Goal: Task Accomplishment & Management: Use online tool/utility

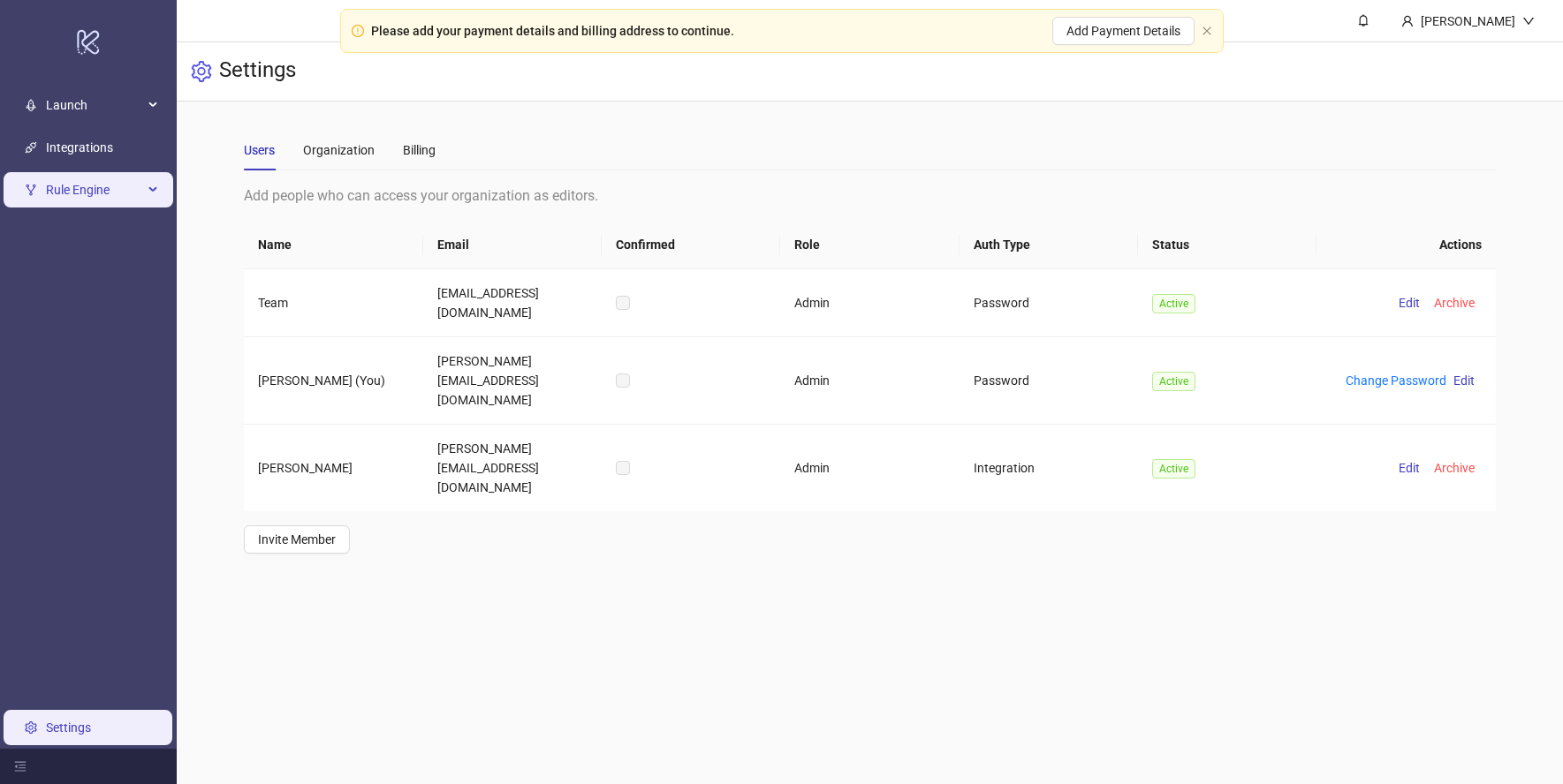
click at [104, 196] on span "Rule Engine" at bounding box center [94, 190] width 98 height 36
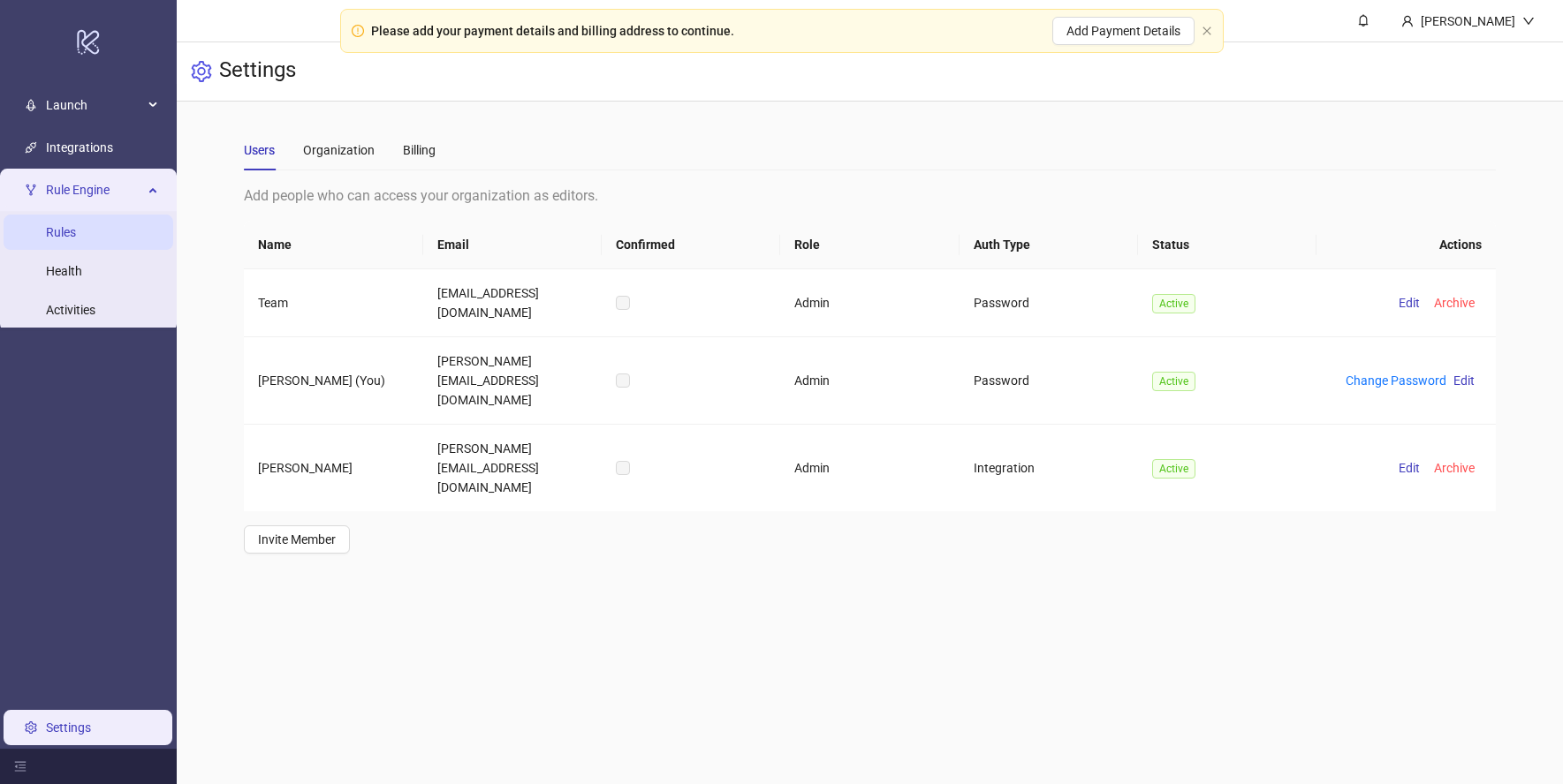
click at [76, 240] on link "Rules" at bounding box center [60, 232] width 30 height 14
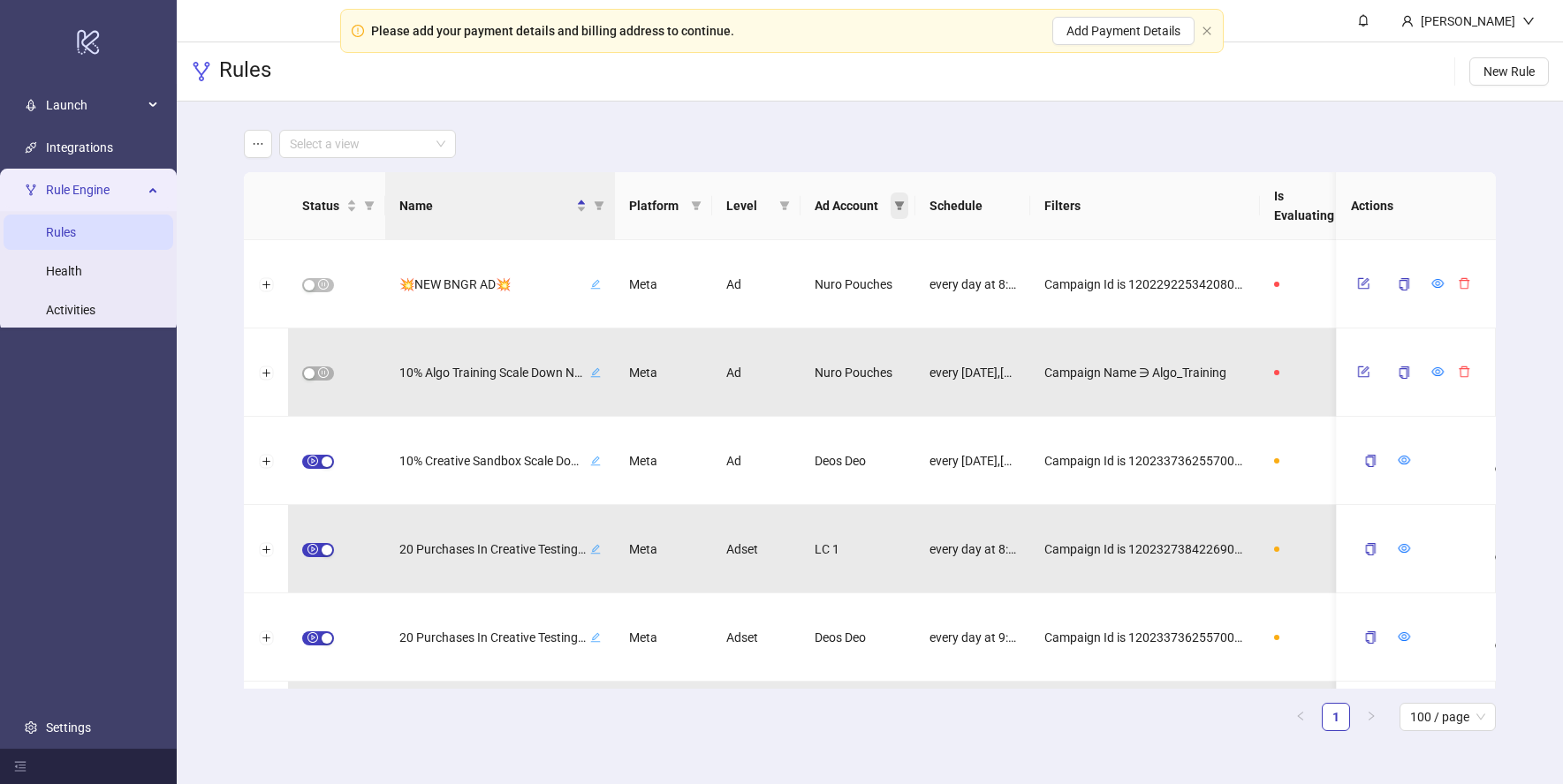
click at [894, 205] on icon "filter" at bounding box center [899, 206] width 11 height 11
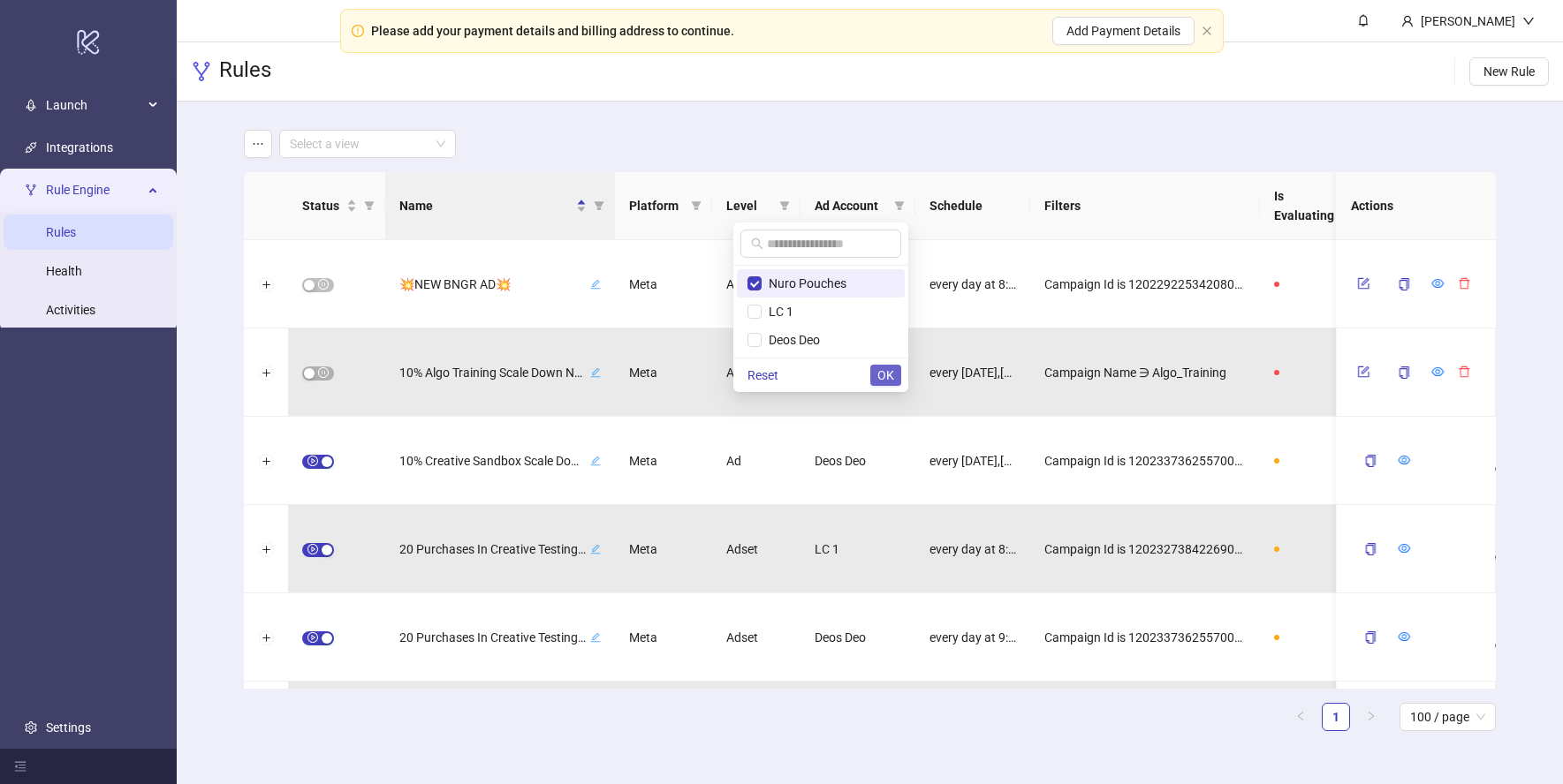
click at [882, 374] on span "OK" at bounding box center [885, 375] width 16 height 14
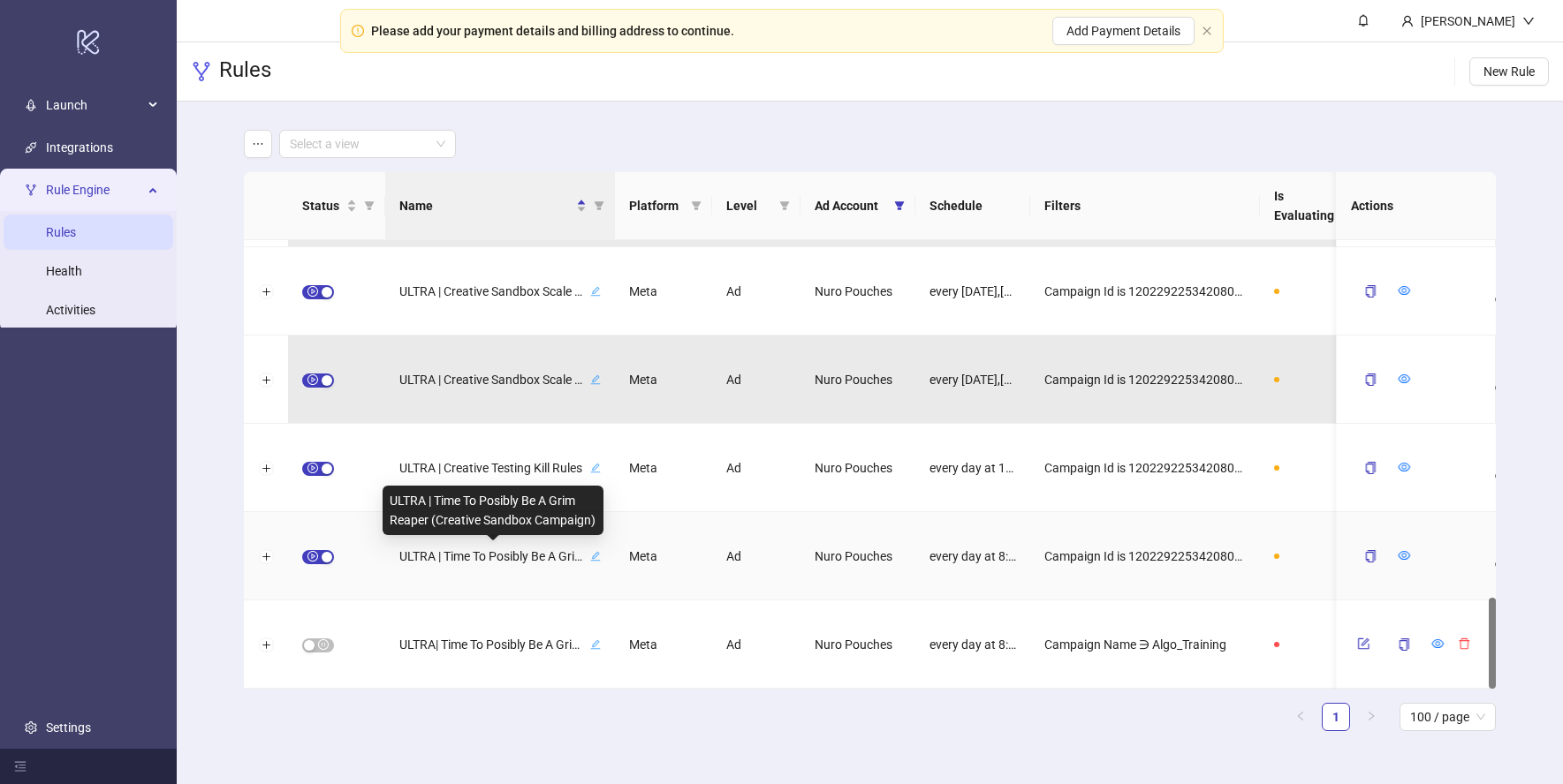
scroll to position [1732, 0]
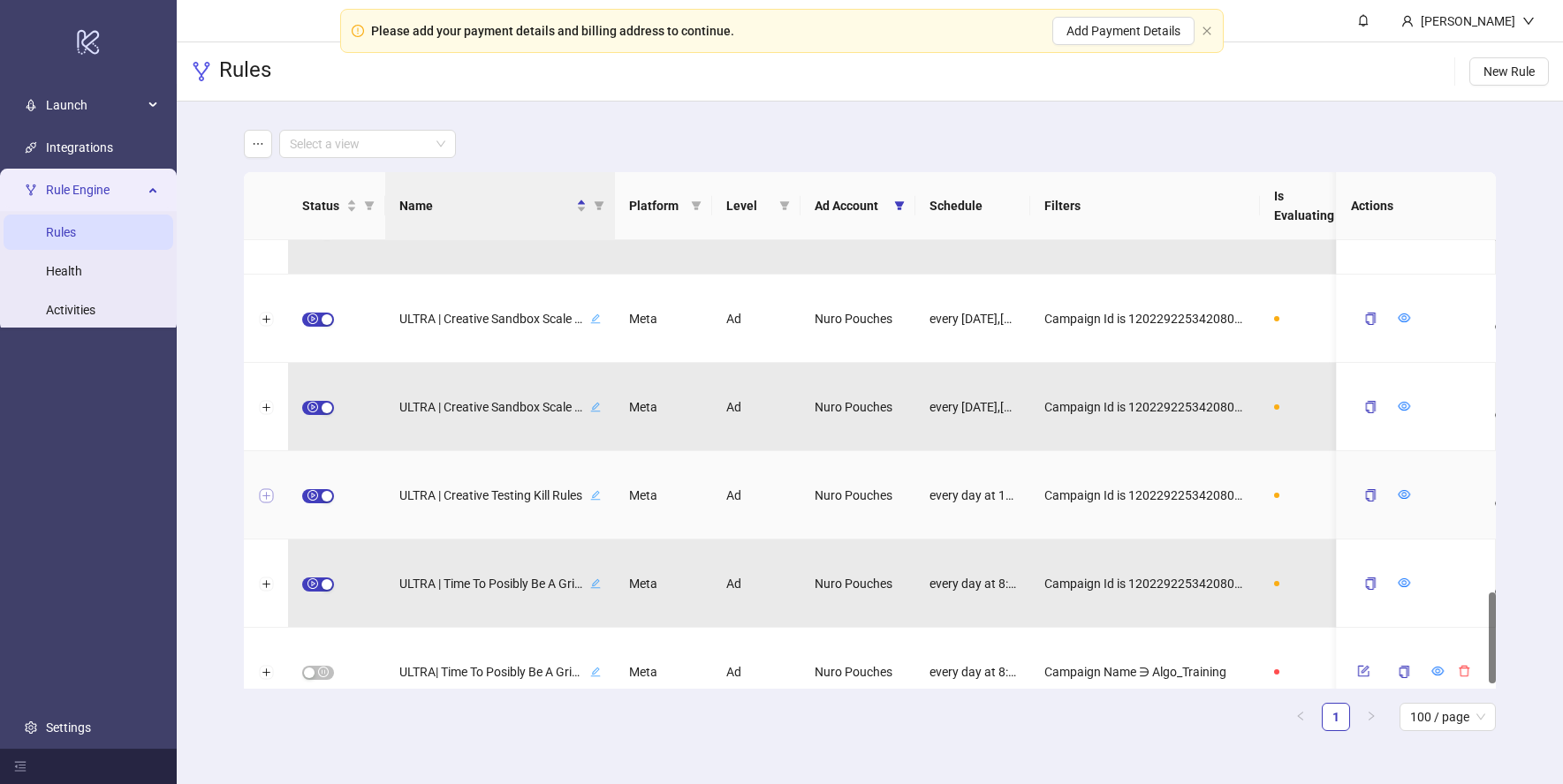
click at [268, 494] on button "Expand row" at bounding box center [265, 496] width 14 height 14
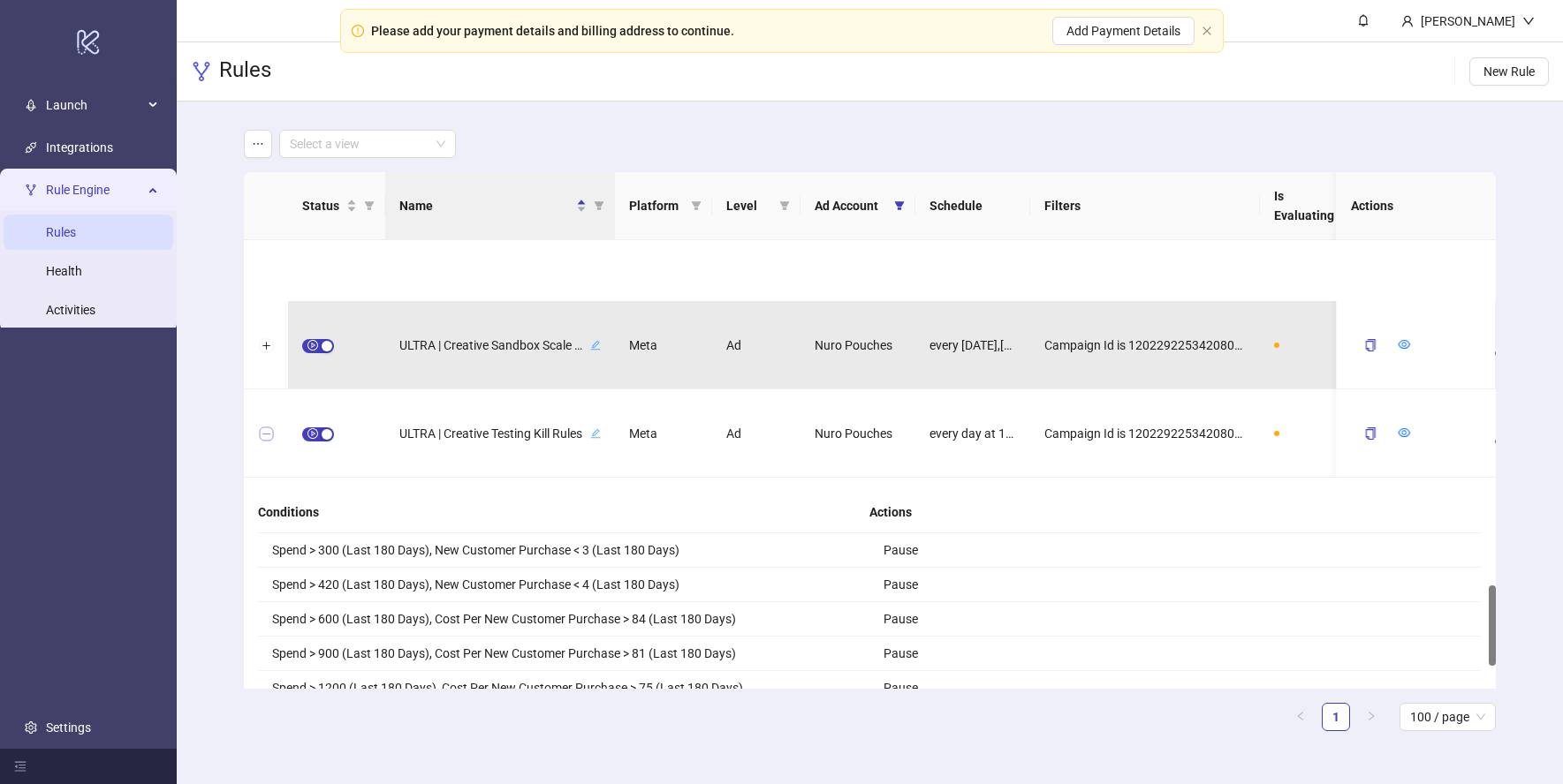
scroll to position [1729, 0]
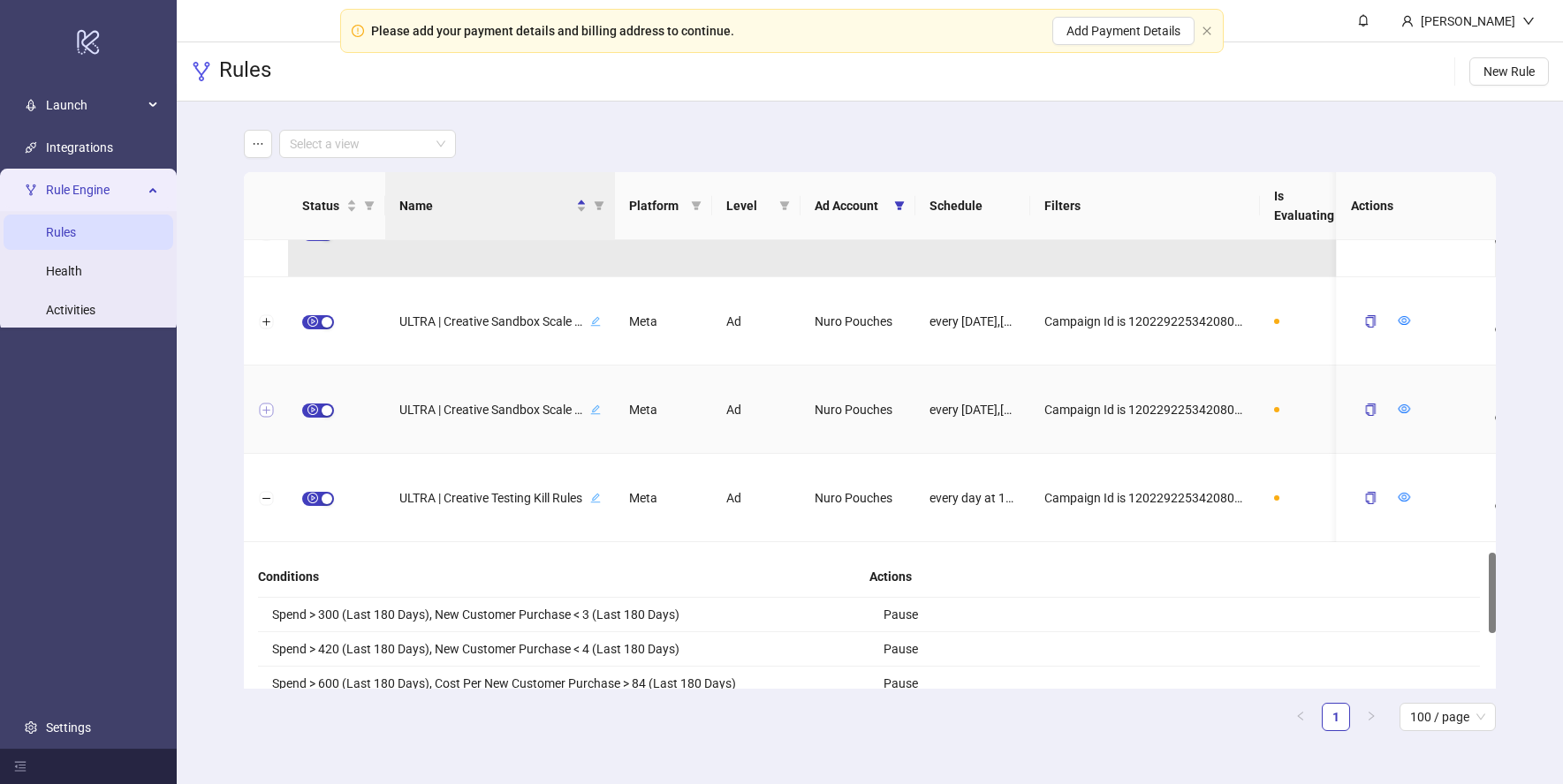
click at [264, 408] on button "Expand row" at bounding box center [265, 410] width 14 height 14
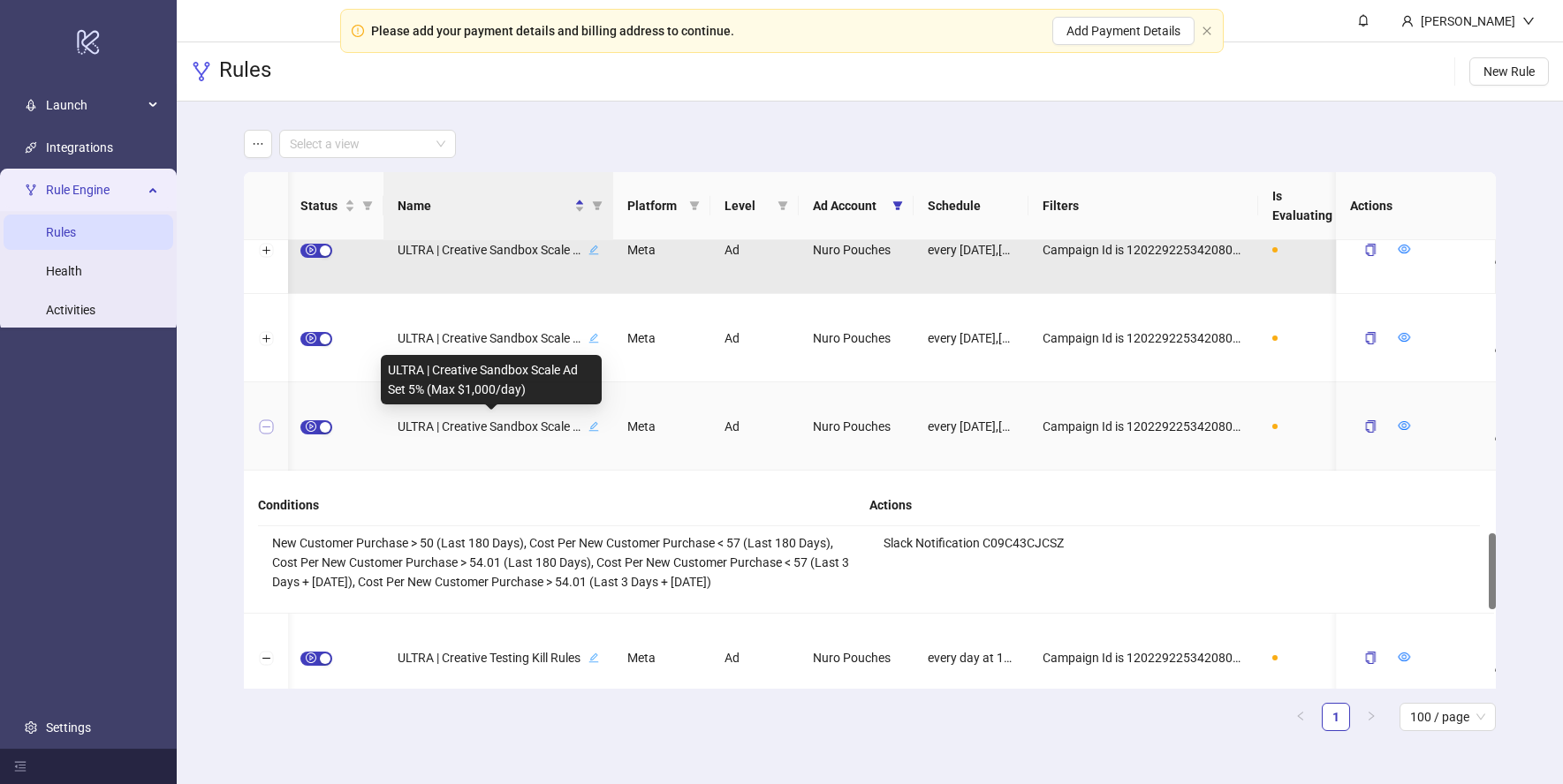
scroll to position [1713, 0]
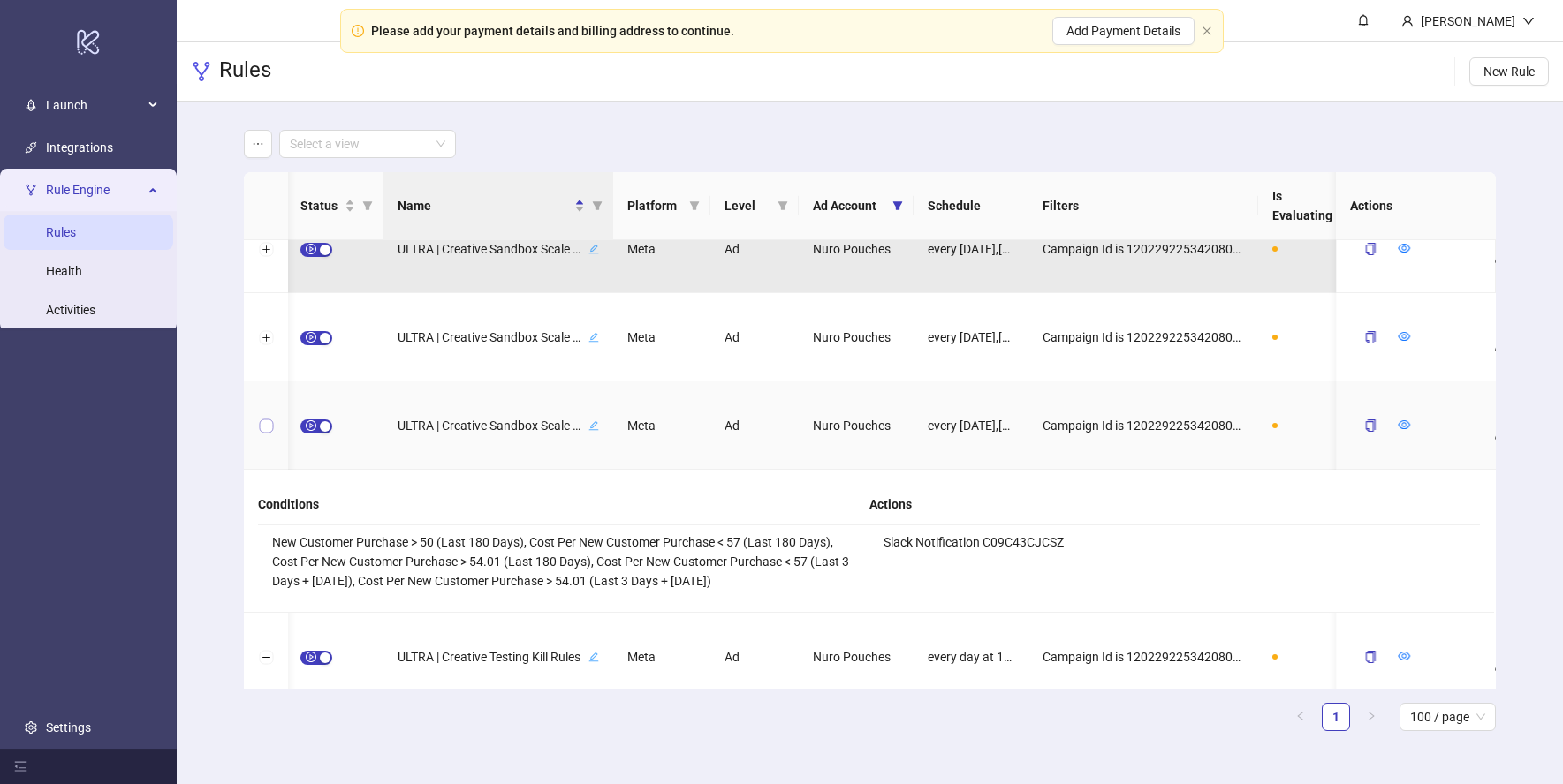
click at [267, 426] on button "Collapse row" at bounding box center [265, 426] width 14 height 14
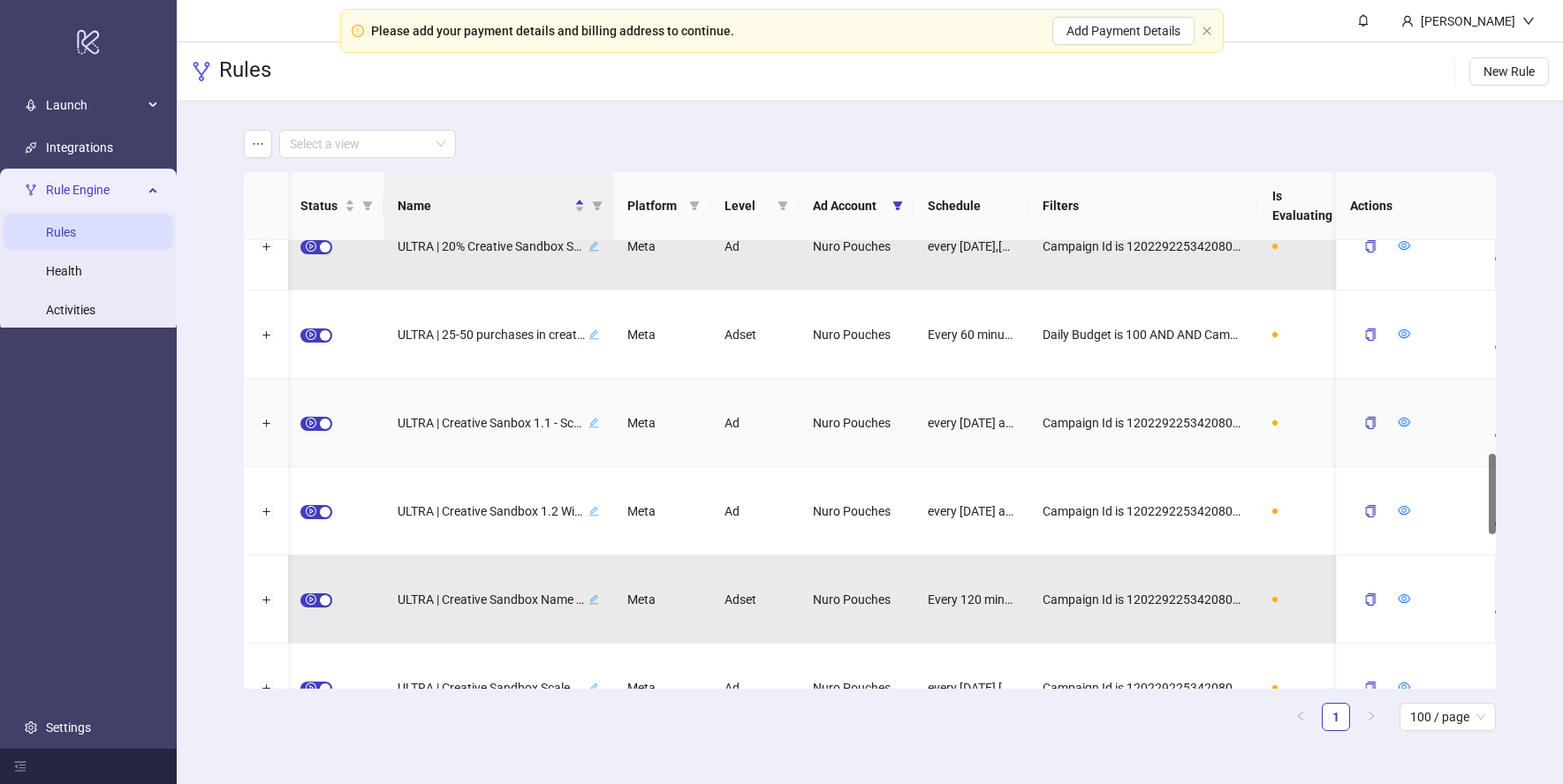
scroll to position [1179, 0]
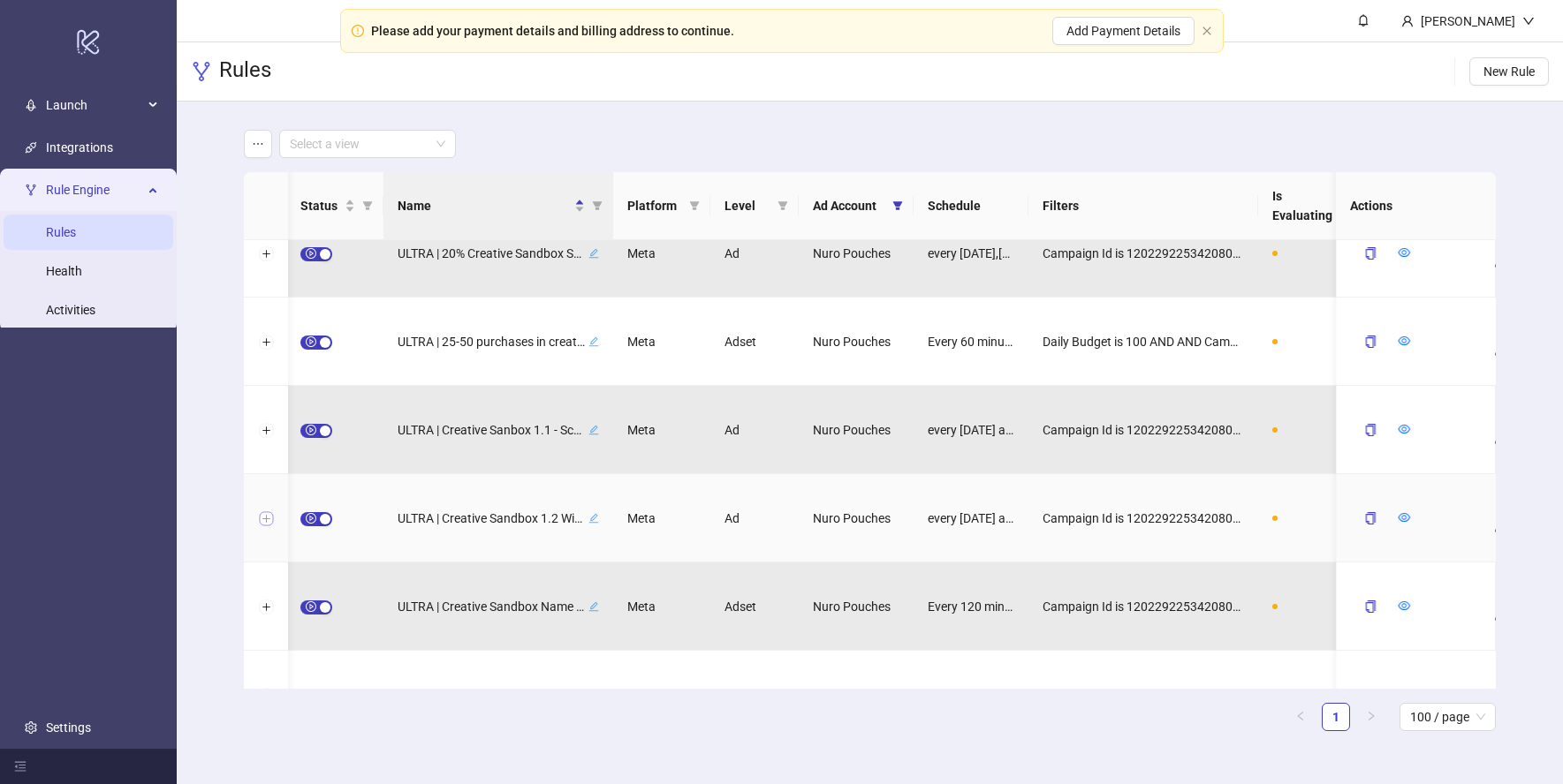
click at [264, 517] on button "Expand row" at bounding box center [265, 519] width 14 height 14
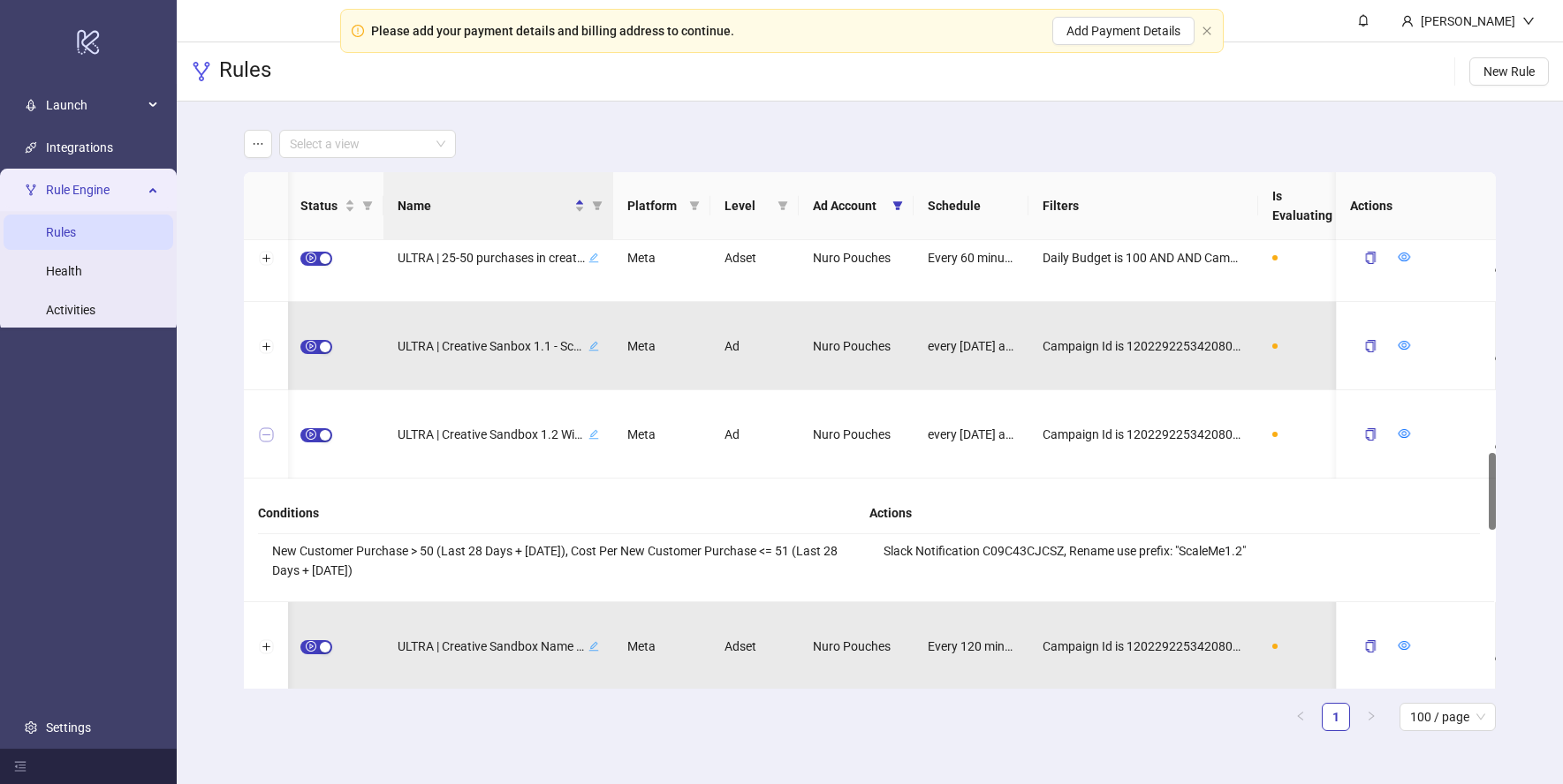
scroll to position [1265, 0]
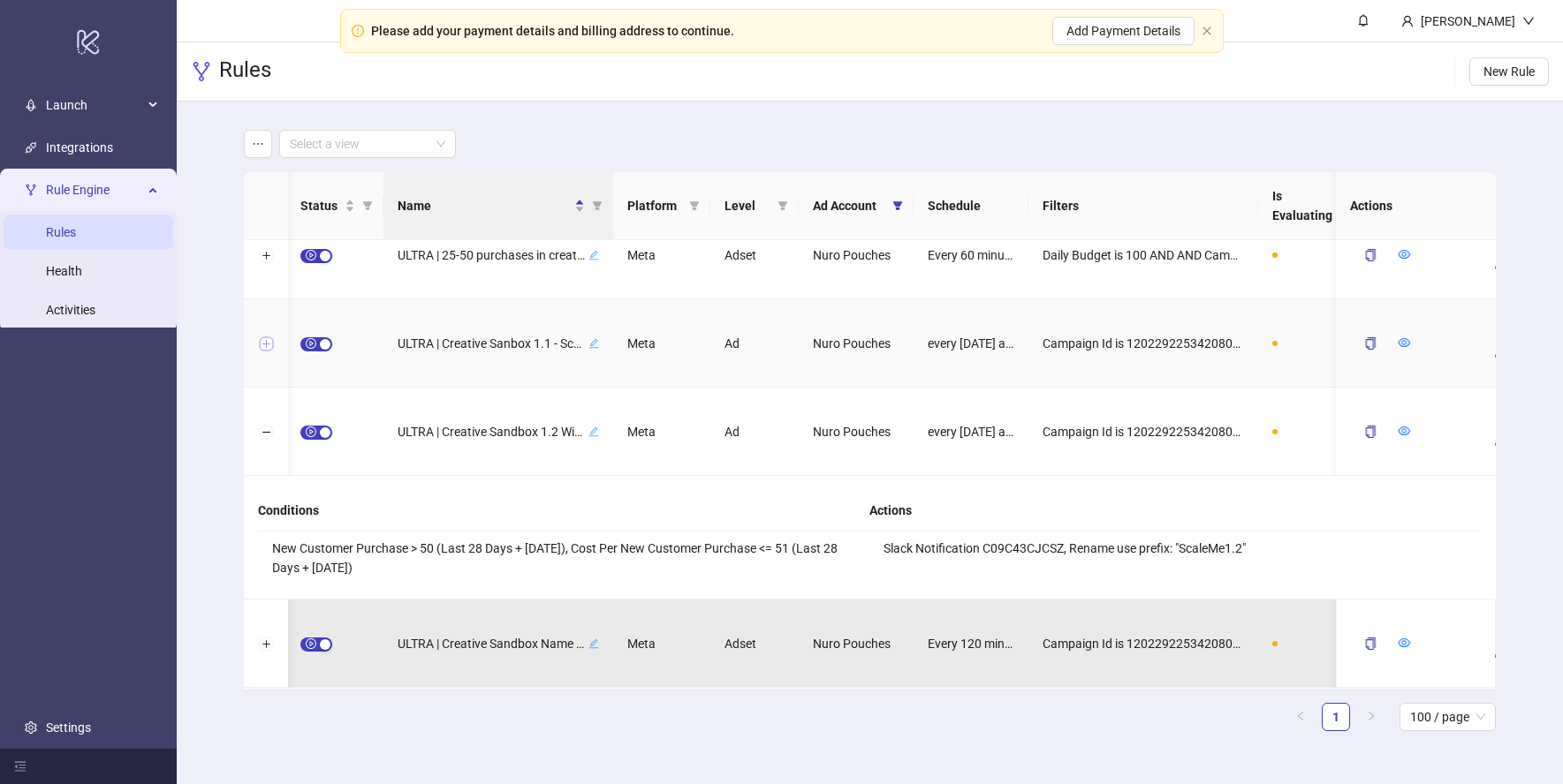
click at [268, 342] on button "Expand row" at bounding box center [265, 344] width 14 height 14
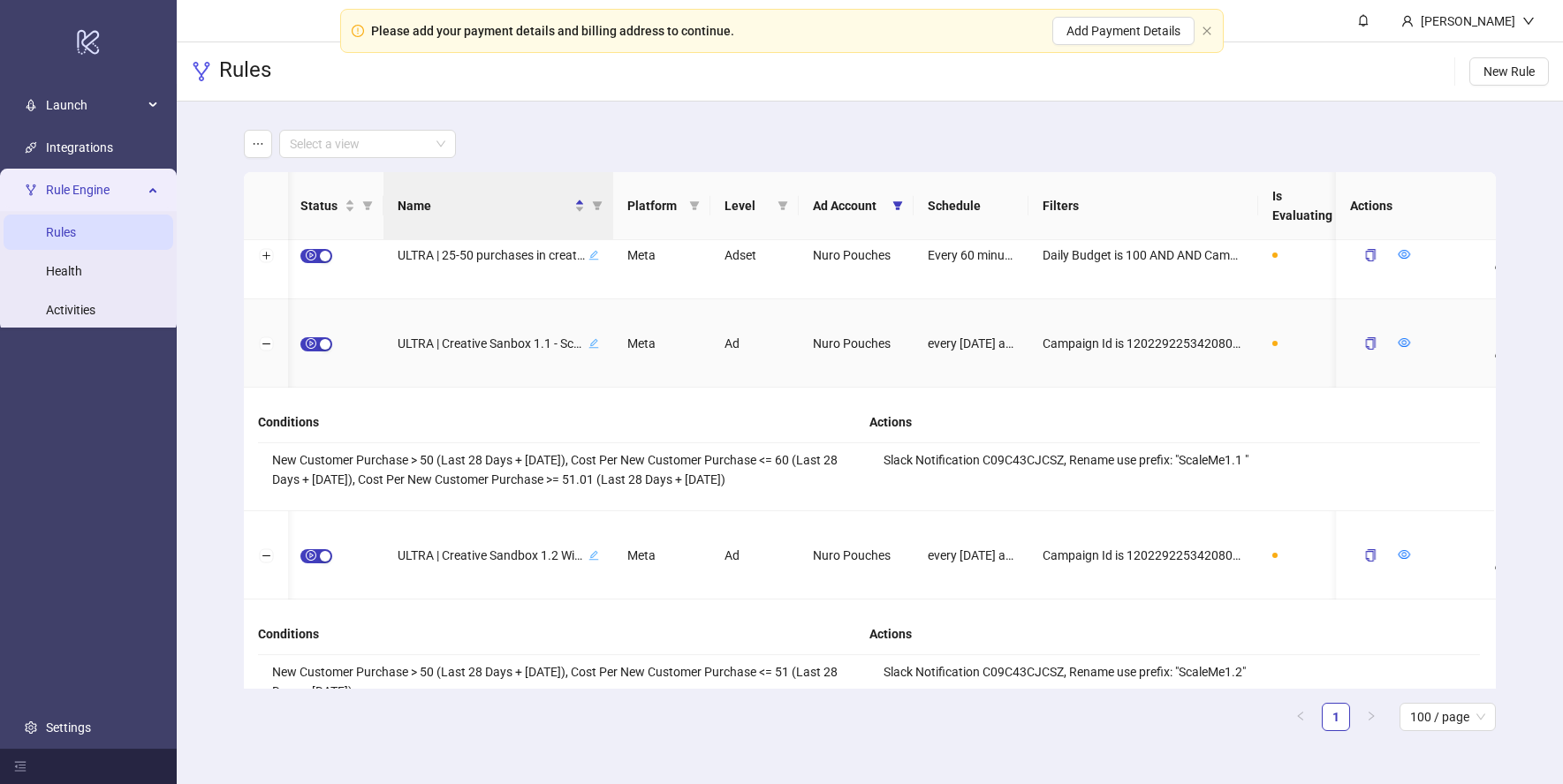
click at [258, 338] on div at bounding box center [265, 343] width 44 height 88
click at [264, 343] on button "Collapse row" at bounding box center [265, 344] width 14 height 14
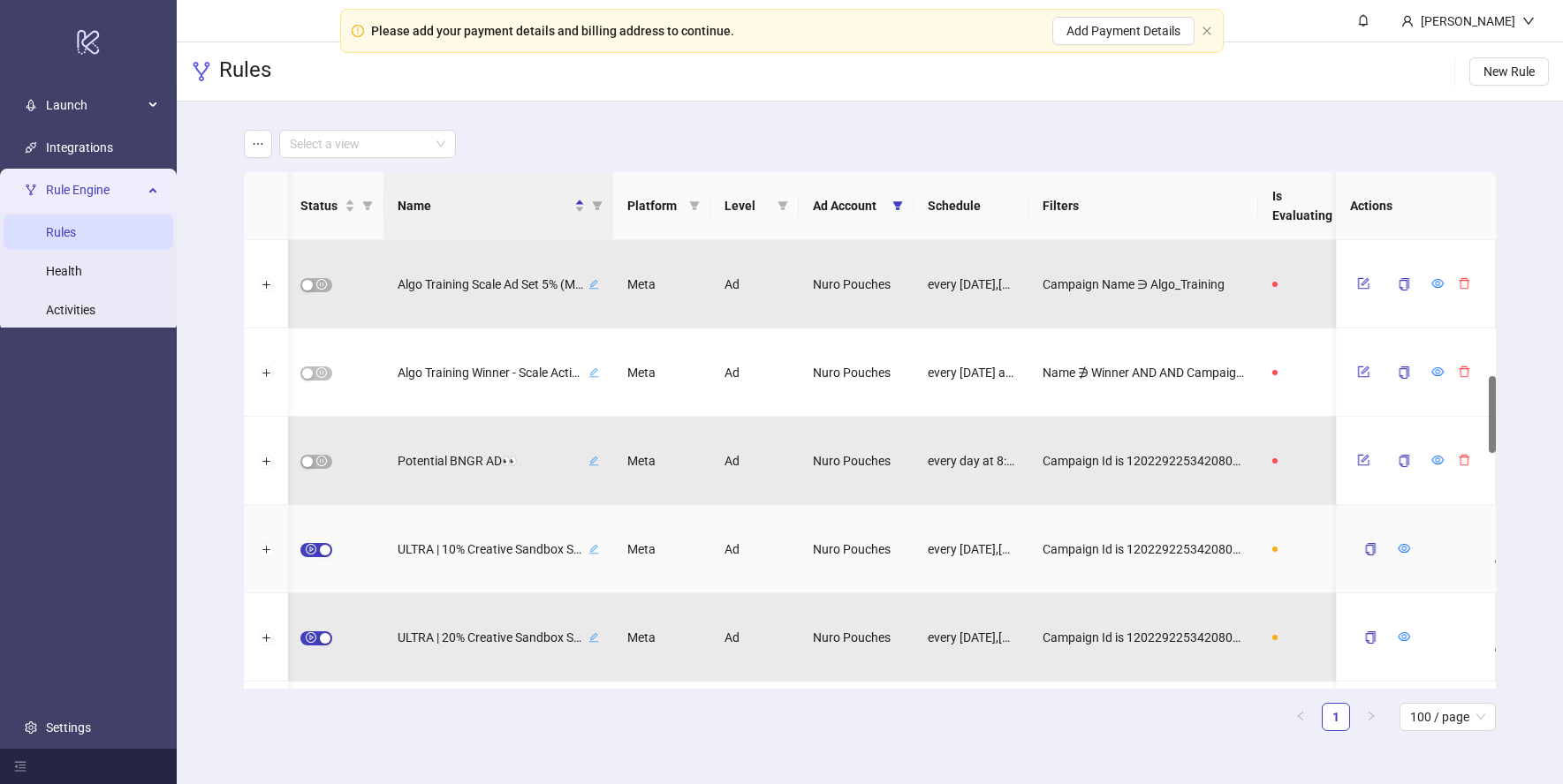
scroll to position [797, 0]
click at [85, 189] on span "Rule Engine" at bounding box center [94, 190] width 98 height 36
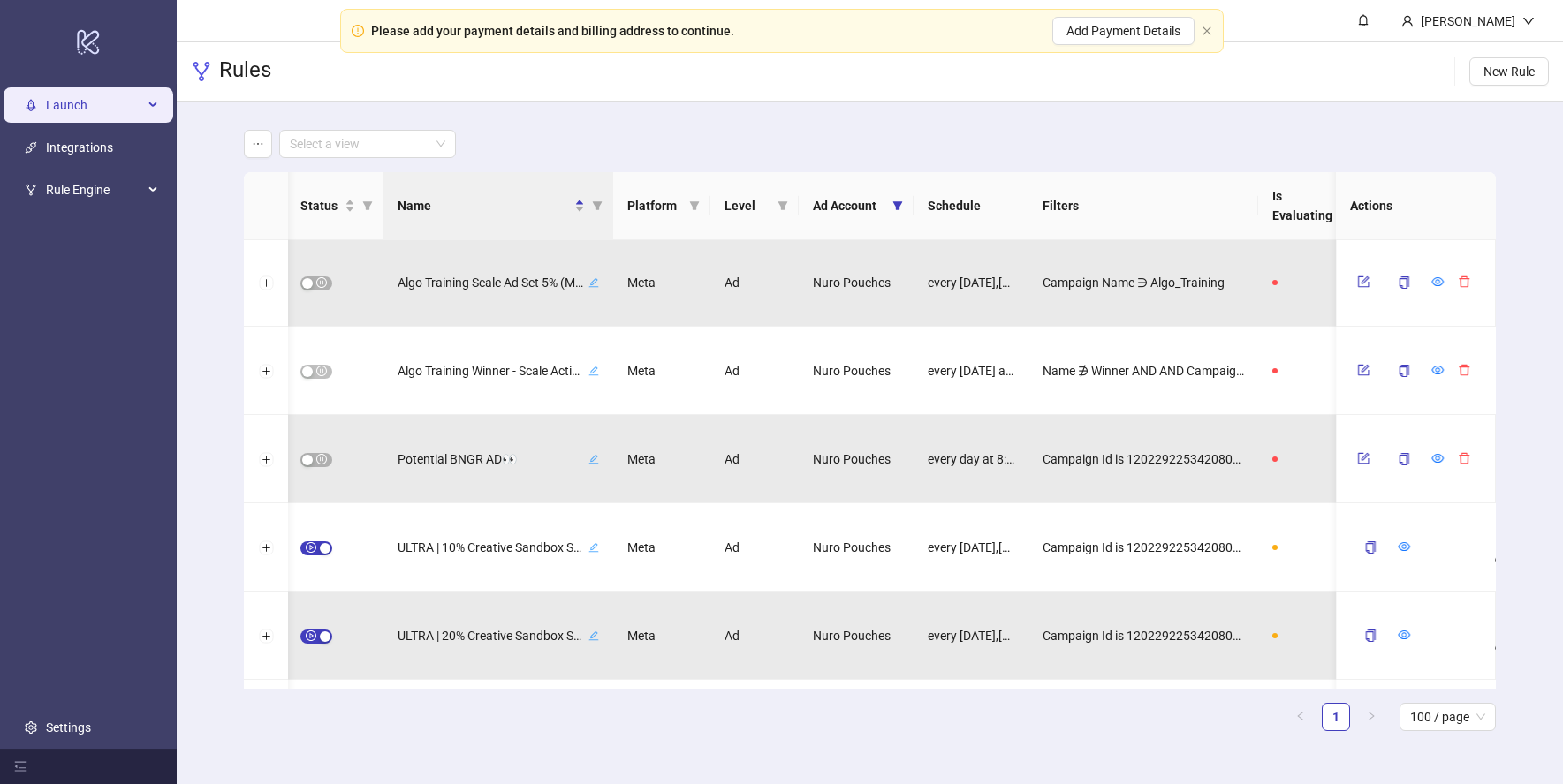
click at [85, 108] on span "Launch" at bounding box center [94, 105] width 98 height 36
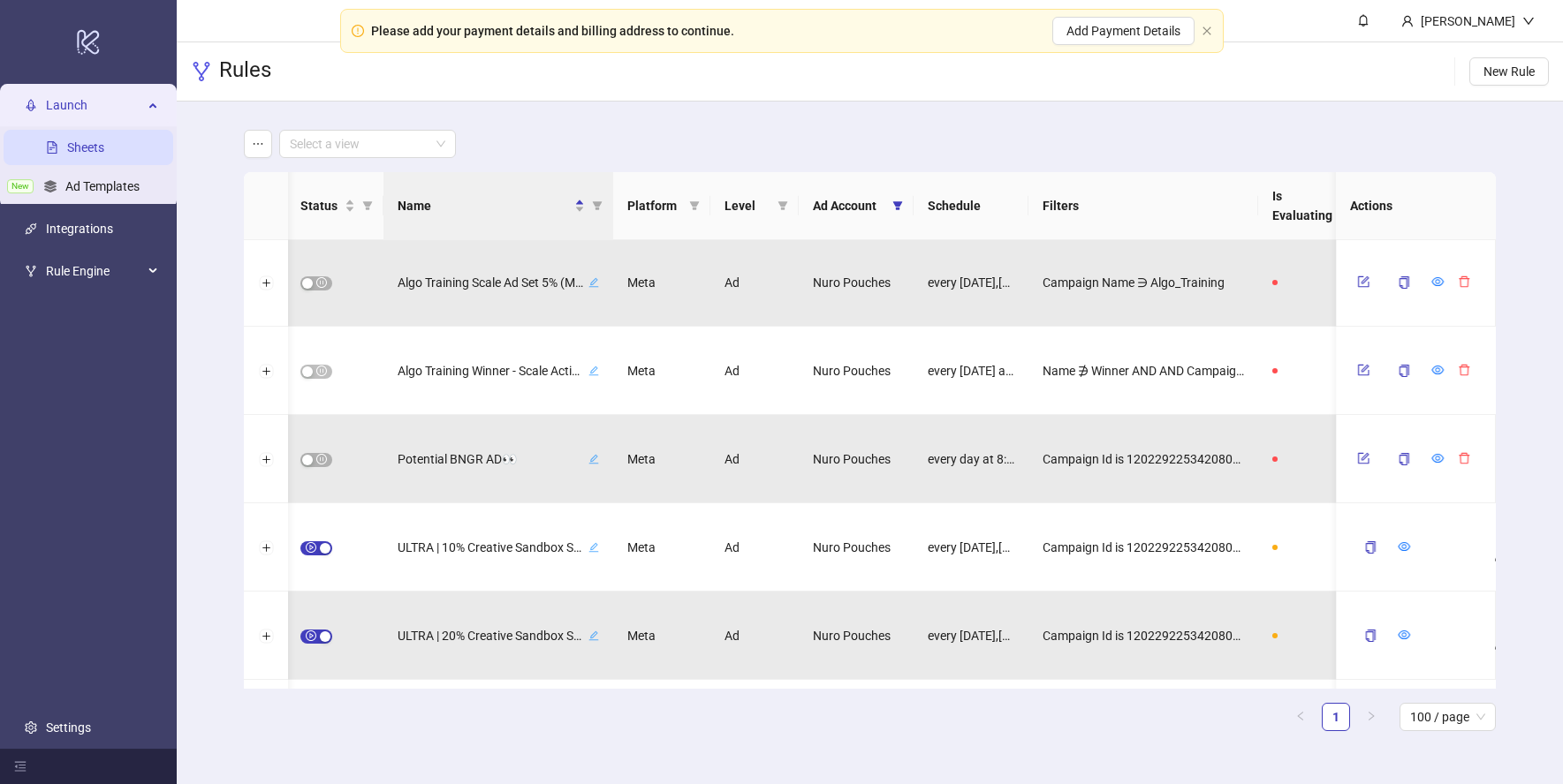
click at [104, 150] on link "Sheets" at bounding box center [86, 147] width 37 height 14
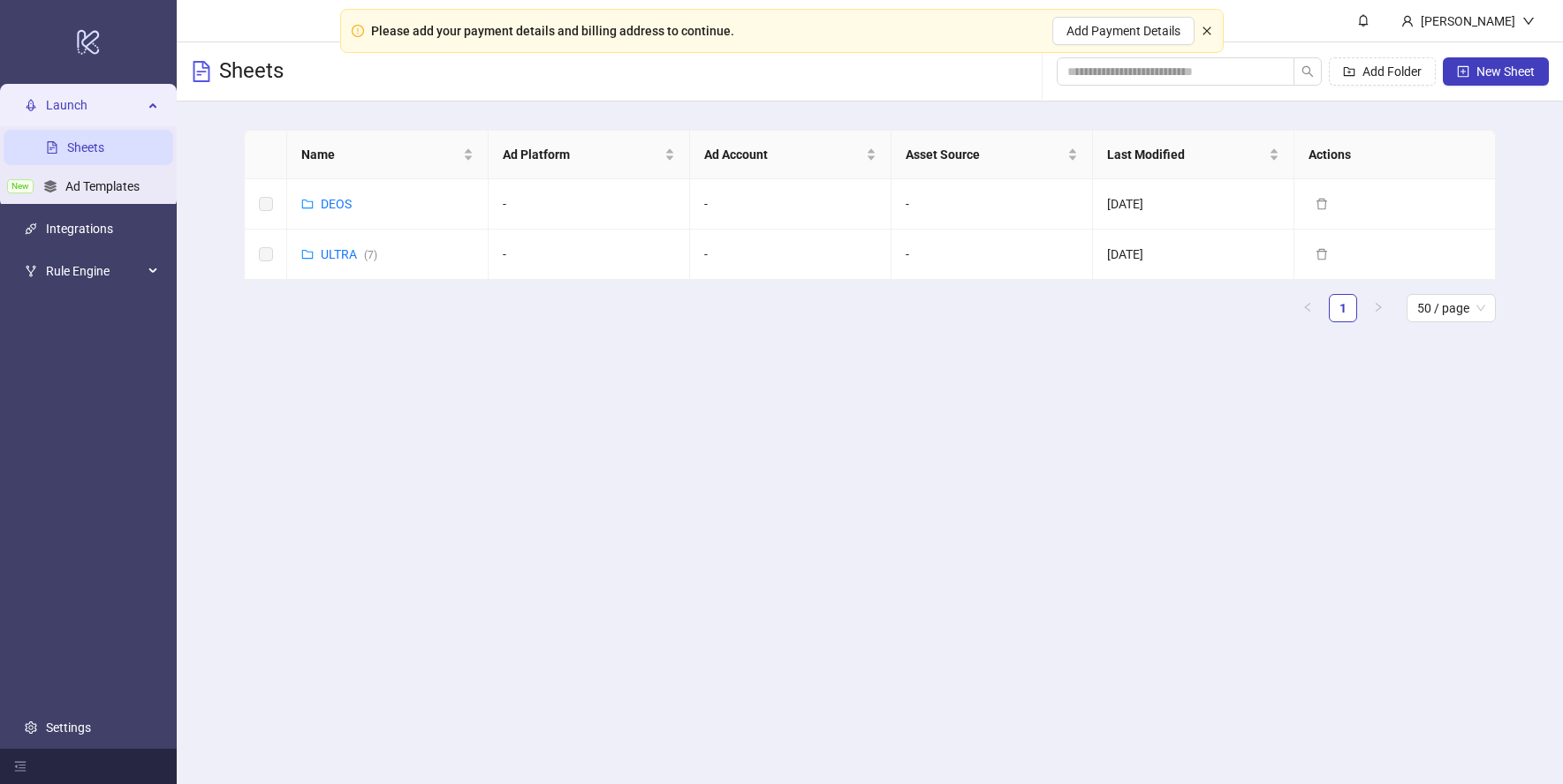
click at [1203, 30] on icon "close" at bounding box center [1206, 31] width 11 height 11
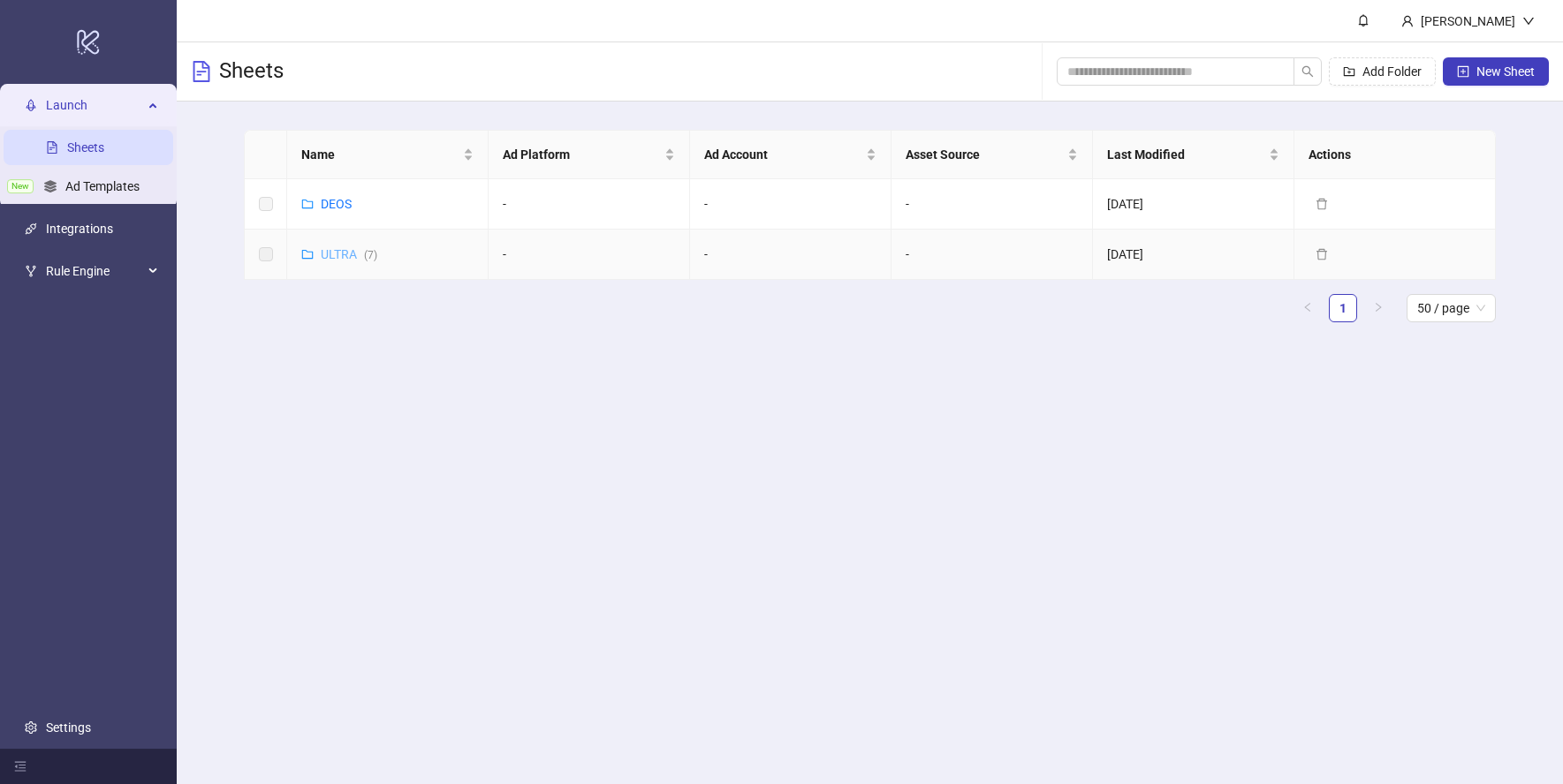
click at [338, 253] on link "ULTRA ( 7 )" at bounding box center [349, 253] width 57 height 14
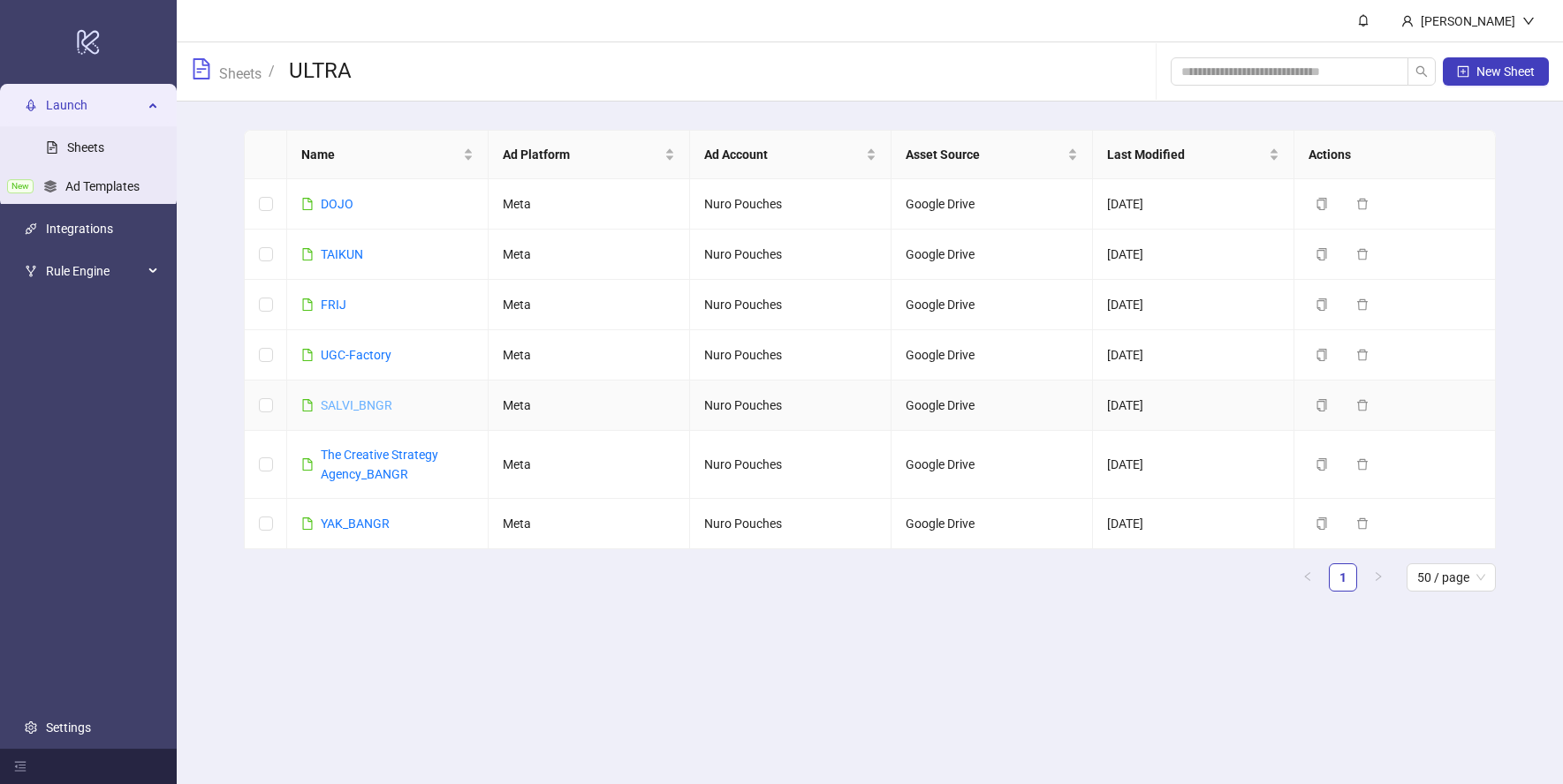
click at [368, 406] on link "SALVI_BNGR" at bounding box center [357, 405] width 71 height 14
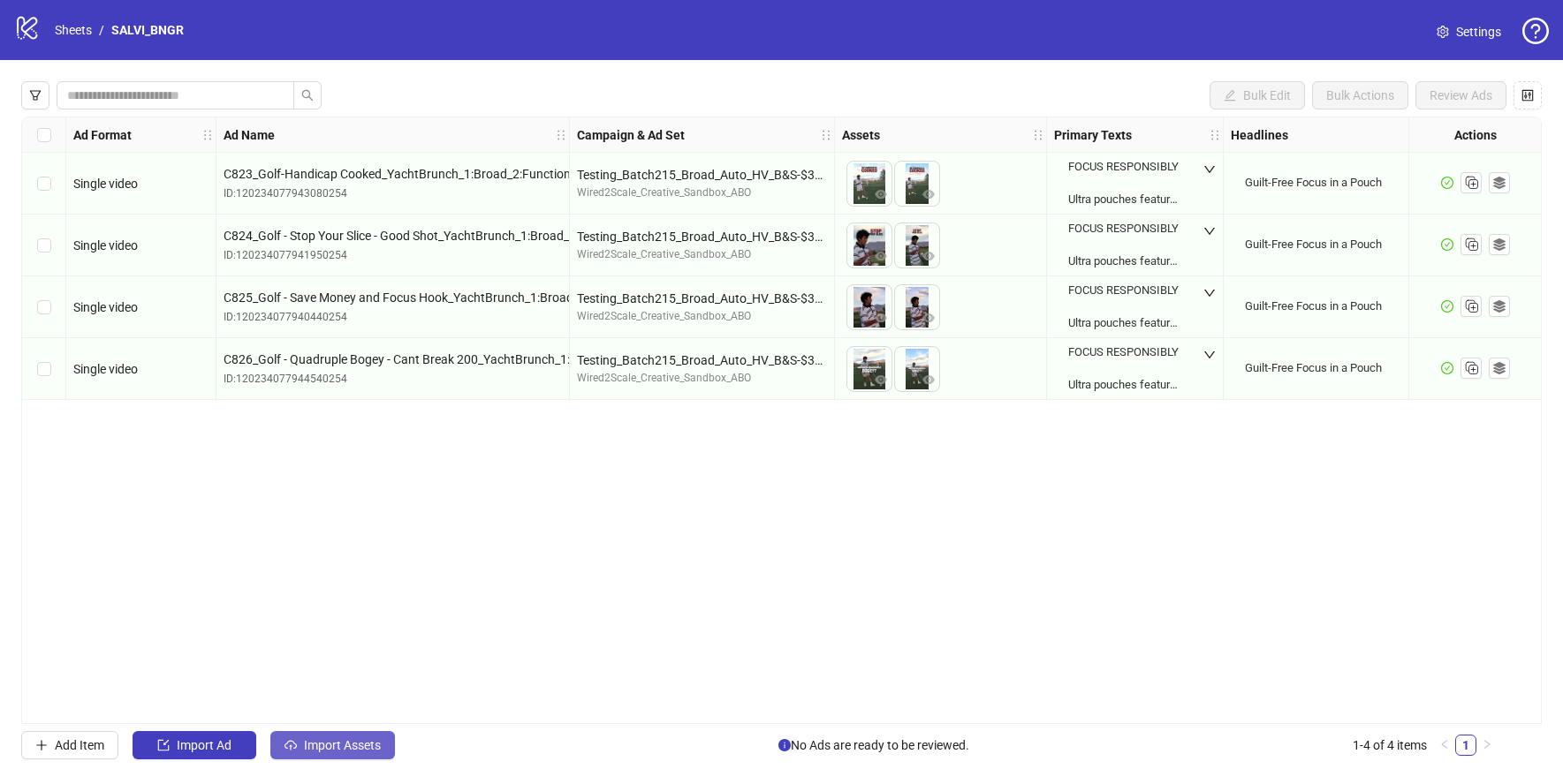
click at [355, 749] on span "Import Assets" at bounding box center [342, 745] width 77 height 14
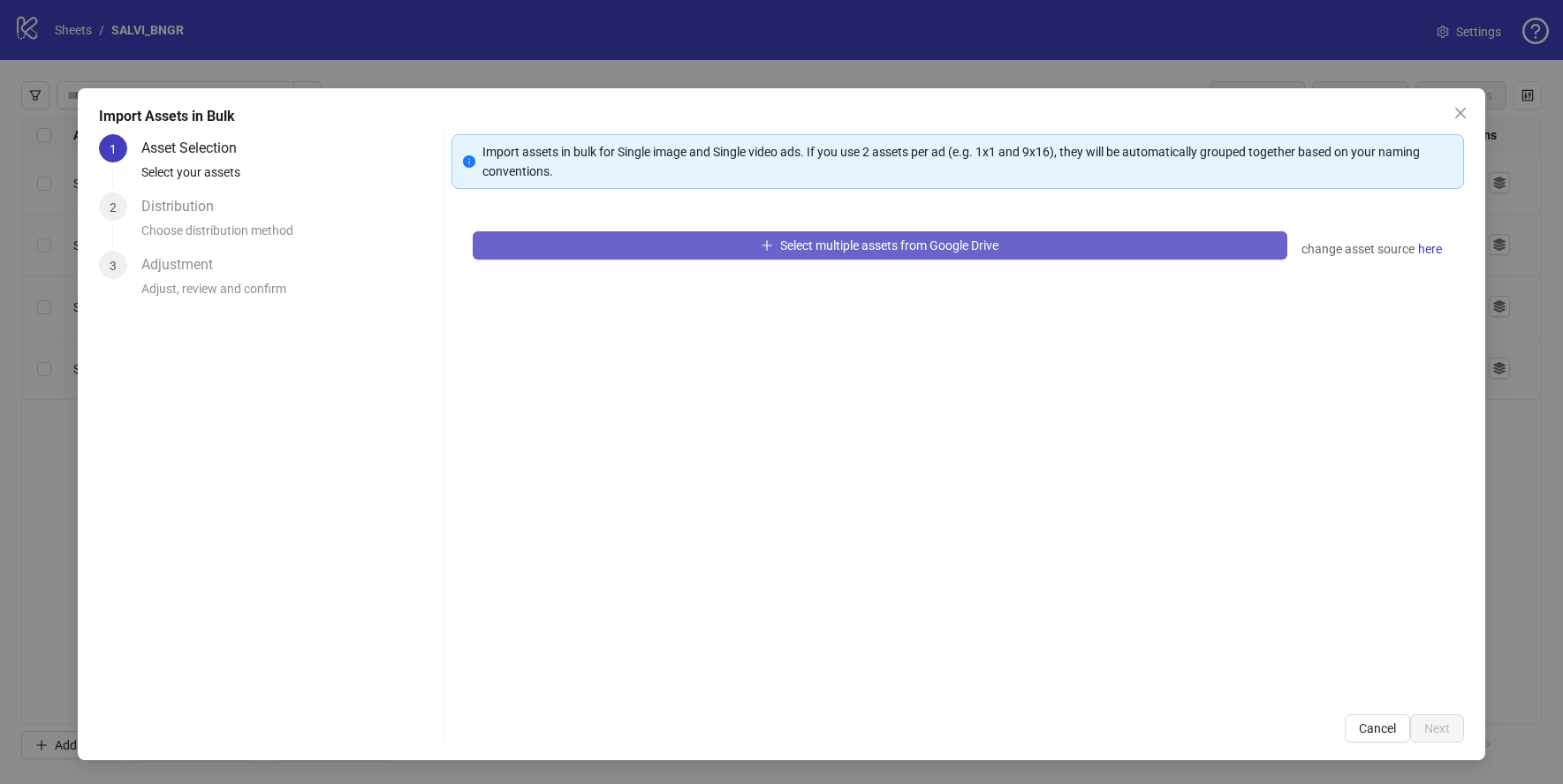
click at [900, 239] on span "Select multiple assets from Google Drive" at bounding box center [888, 245] width 218 height 14
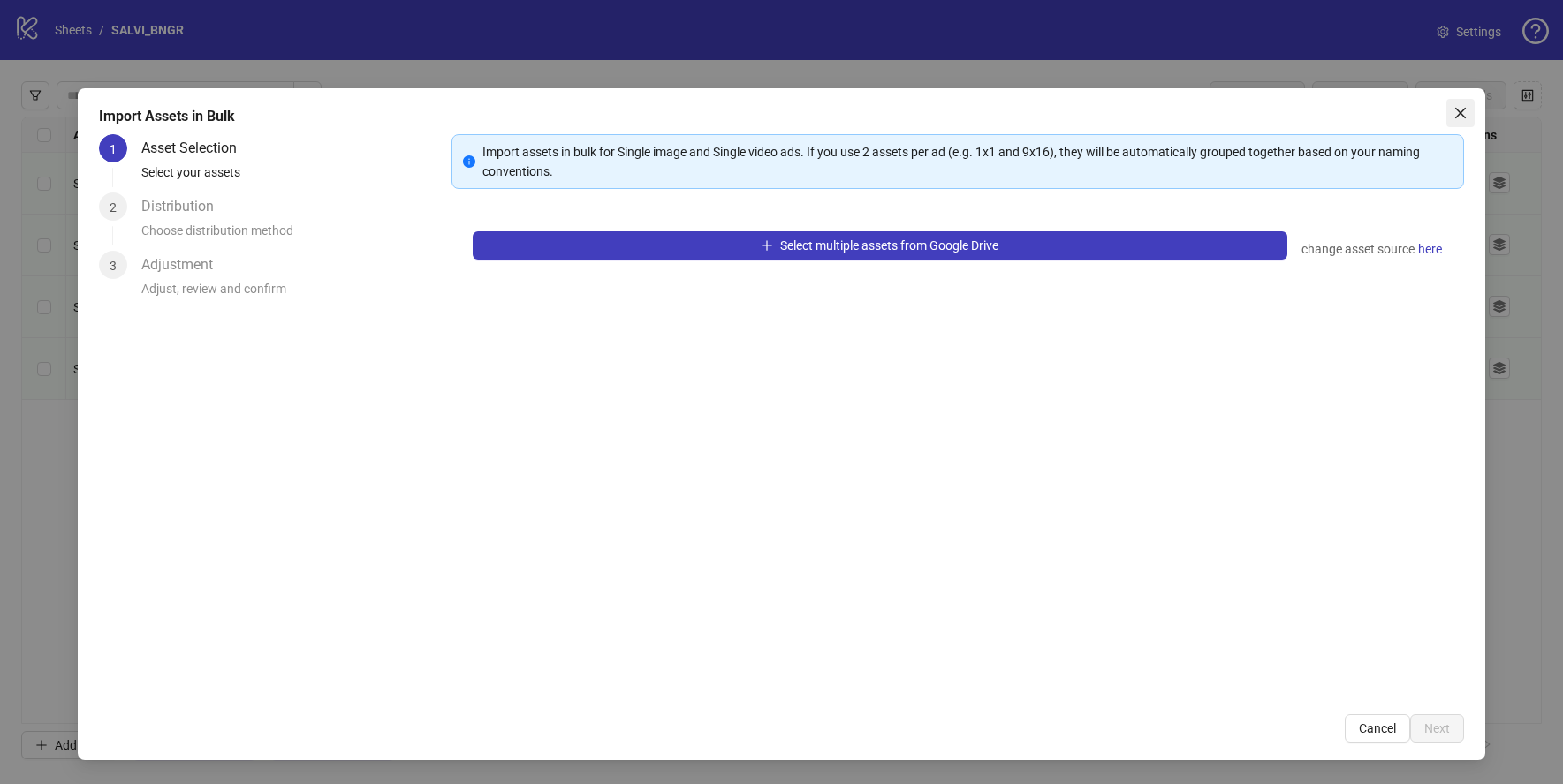
click at [1457, 113] on icon "close" at bounding box center [1459, 112] width 14 height 14
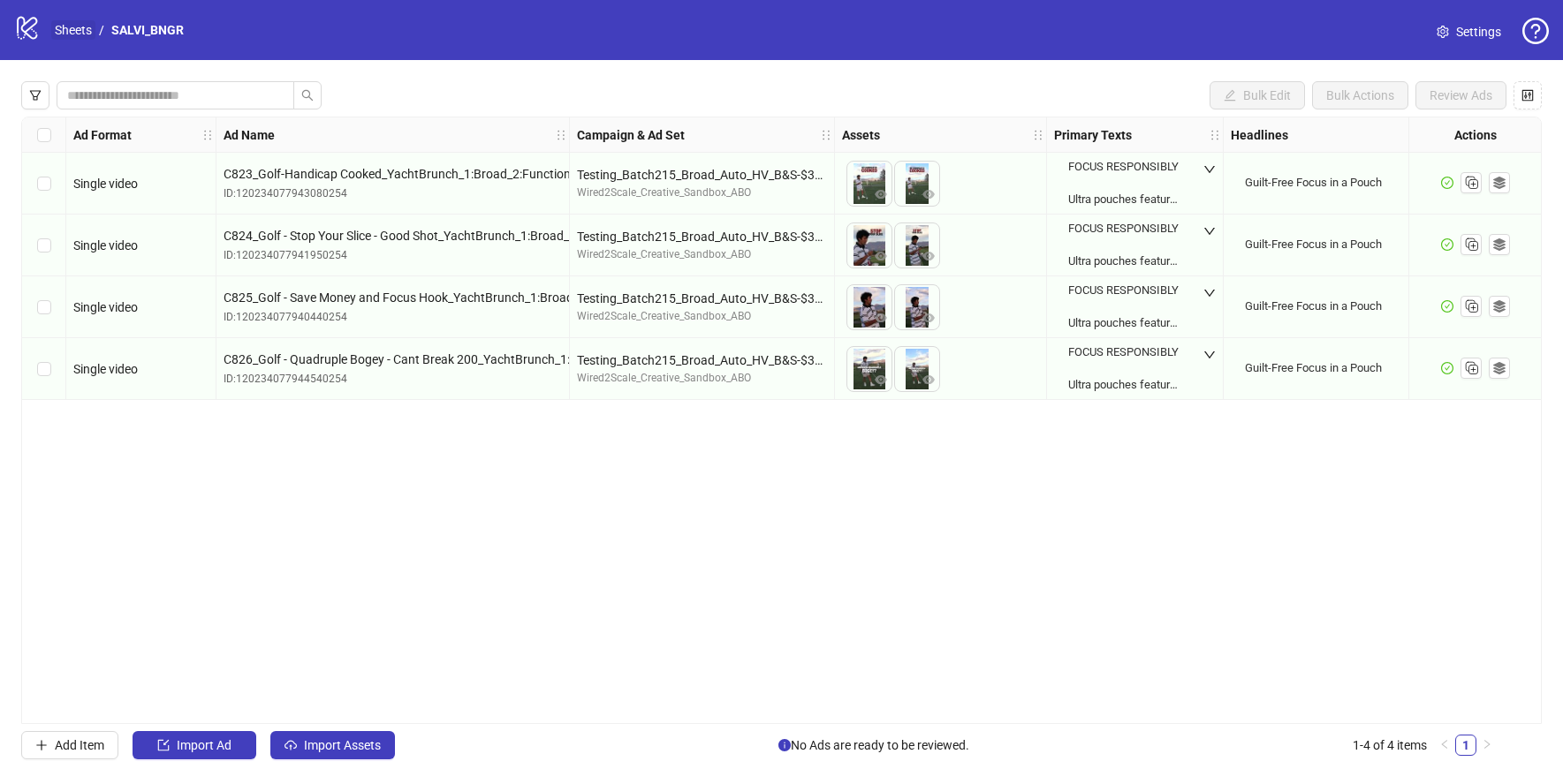
click at [53, 25] on link "Sheets" at bounding box center [73, 29] width 44 height 19
